Goal: Register for event/course

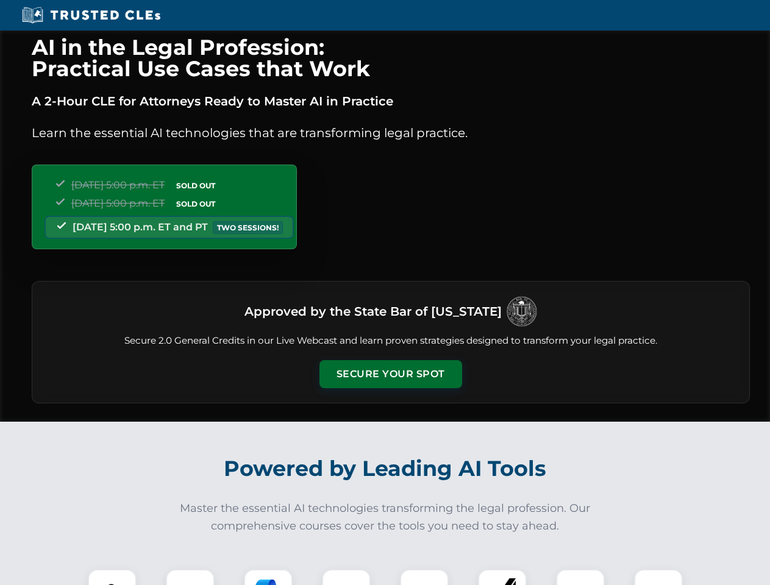
click at [390, 374] on button "Secure Your Spot" at bounding box center [390, 374] width 143 height 28
click at [112, 577] on img at bounding box center [111, 593] width 35 height 35
